Goal: Transaction & Acquisition: Purchase product/service

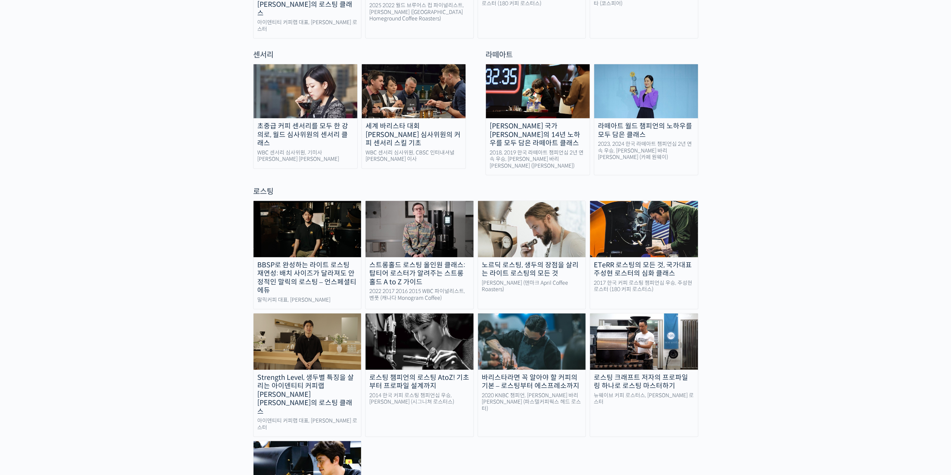
scroll to position [566, 0]
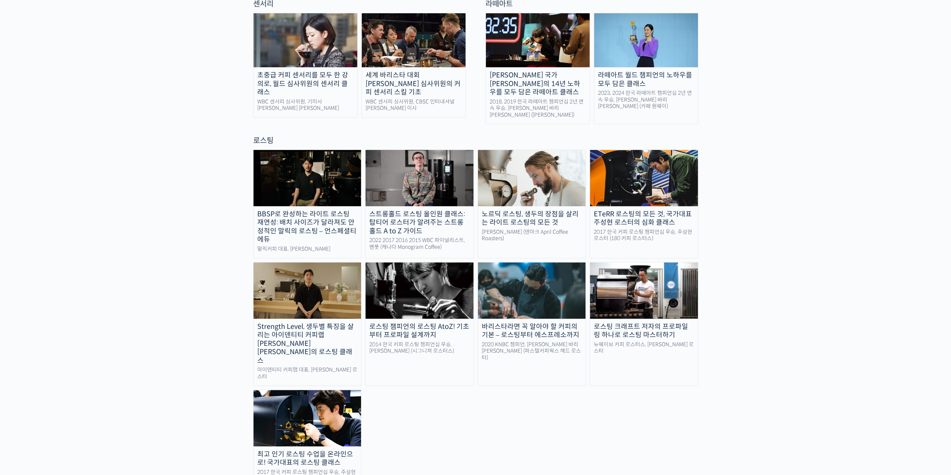
click at [297, 272] on img at bounding box center [308, 290] width 108 height 56
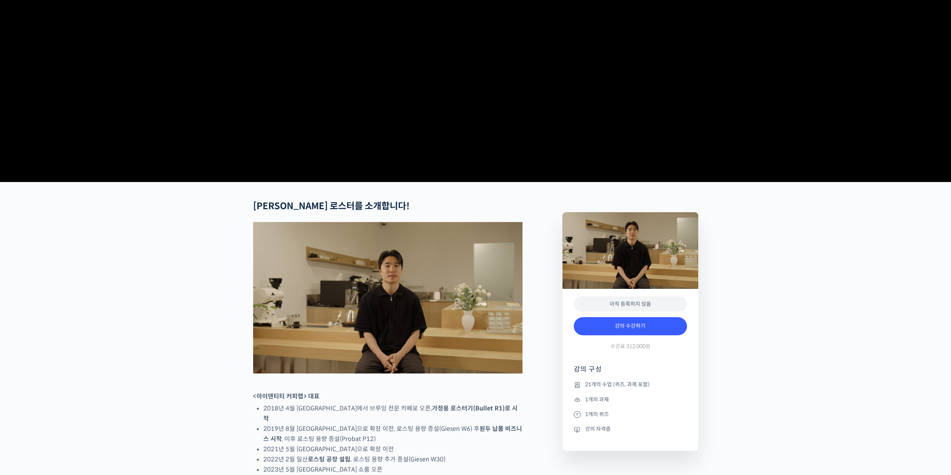
scroll to position [226, 0]
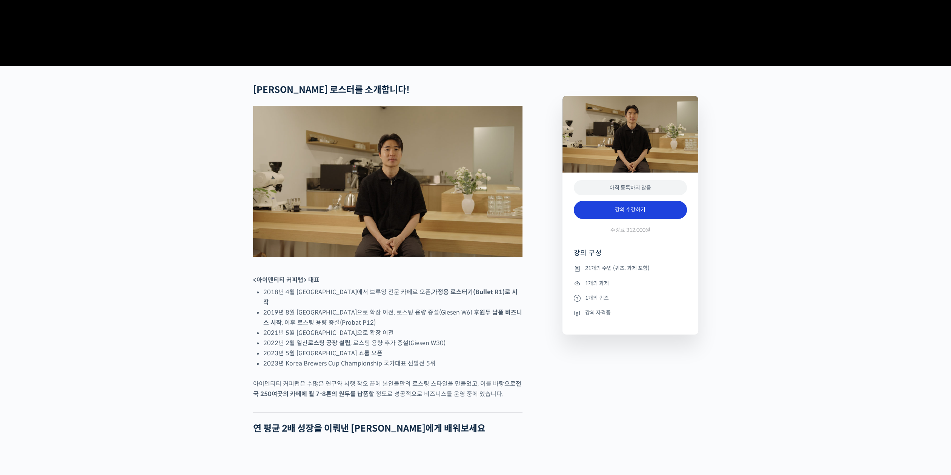
click at [658, 219] on link "강의 수강하기" at bounding box center [630, 210] width 113 height 18
